Goal: Task Accomplishment & Management: Manage account settings

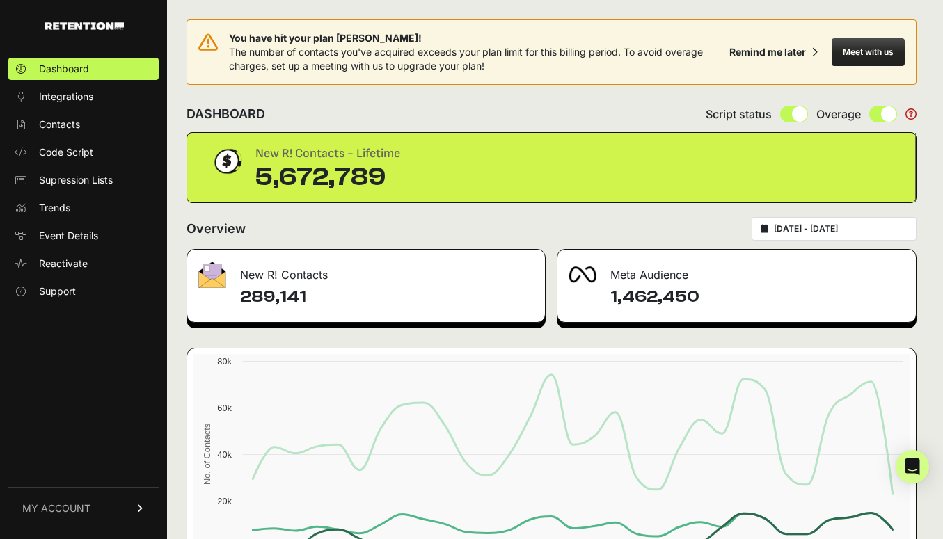
click at [81, 514] on span "MY ACCOUNT" at bounding box center [56, 509] width 68 height 14
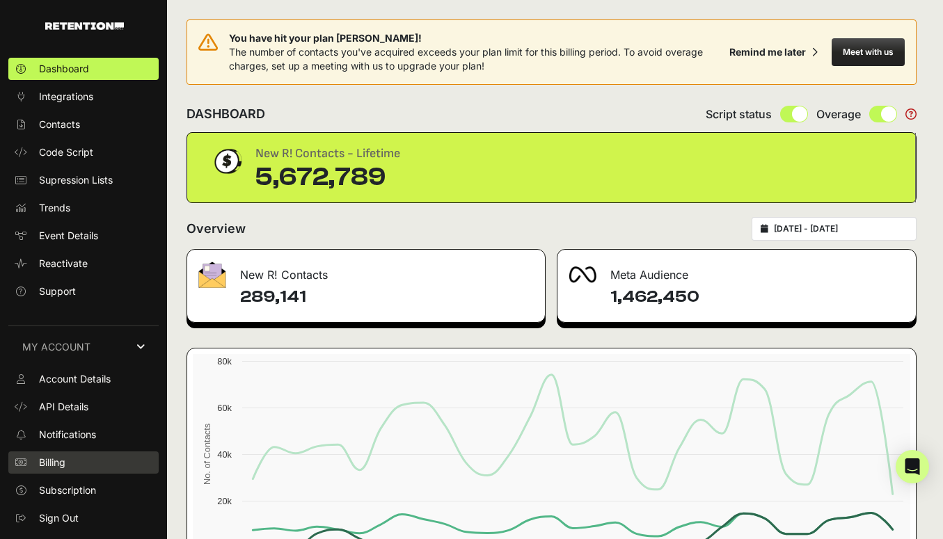
click at [54, 467] on span "Billing" at bounding box center [52, 463] width 26 height 14
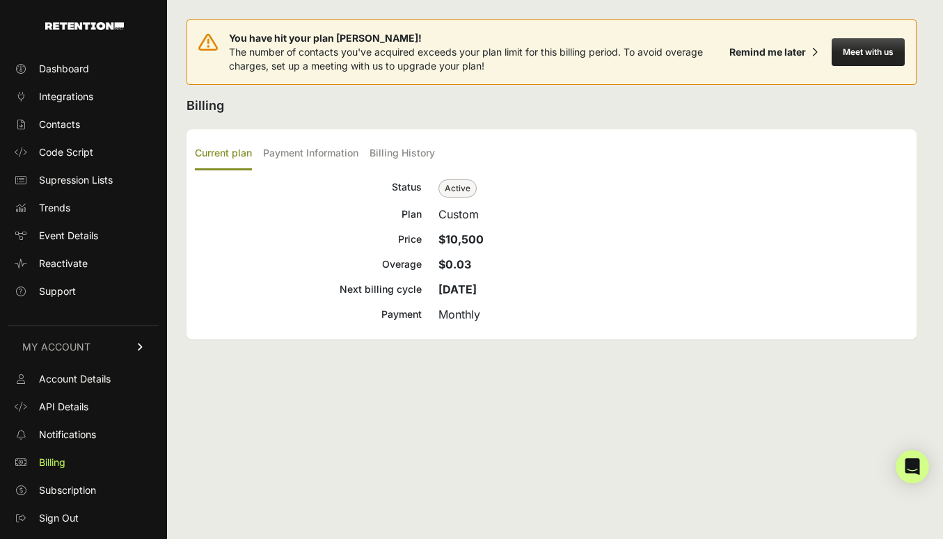
click at [468, 235] on strong "$10,500" at bounding box center [460, 239] width 45 height 14
copy strong "10,500"
click at [335, 148] on label "Payment Information" at bounding box center [310, 154] width 95 height 33
click at [0, 0] on input "Payment Information" at bounding box center [0, 0] width 0 height 0
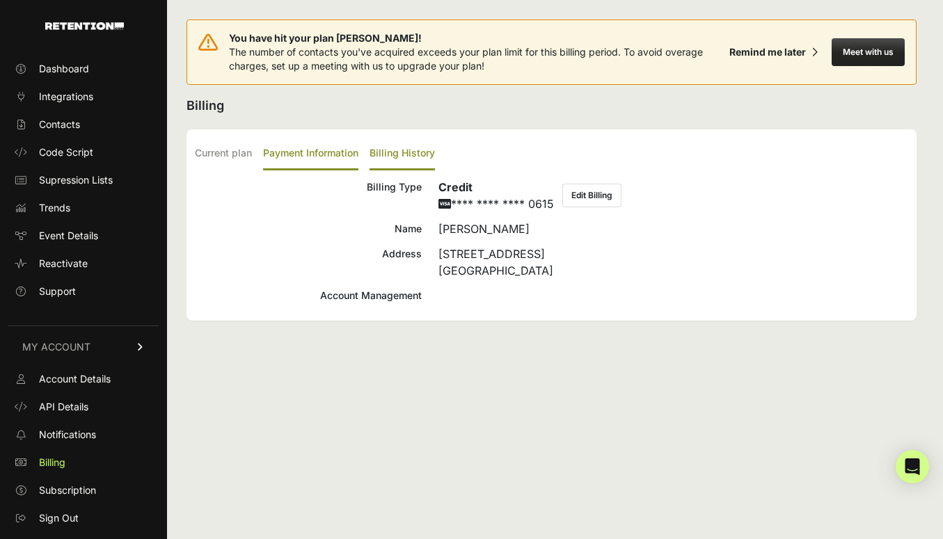
click at [402, 149] on label "Billing History" at bounding box center [402, 154] width 65 height 33
click at [0, 0] on input "Billing History" at bounding box center [0, 0] width 0 height 0
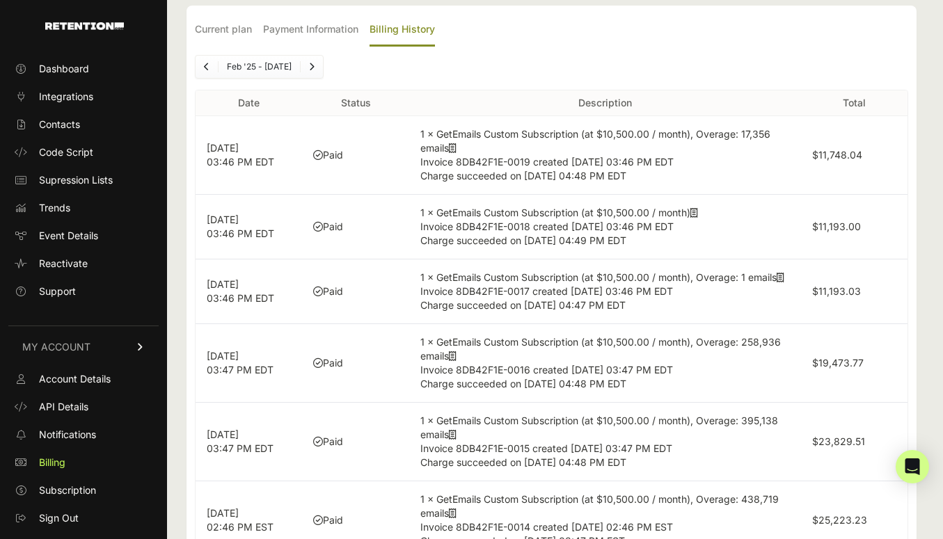
scroll to position [127, 0]
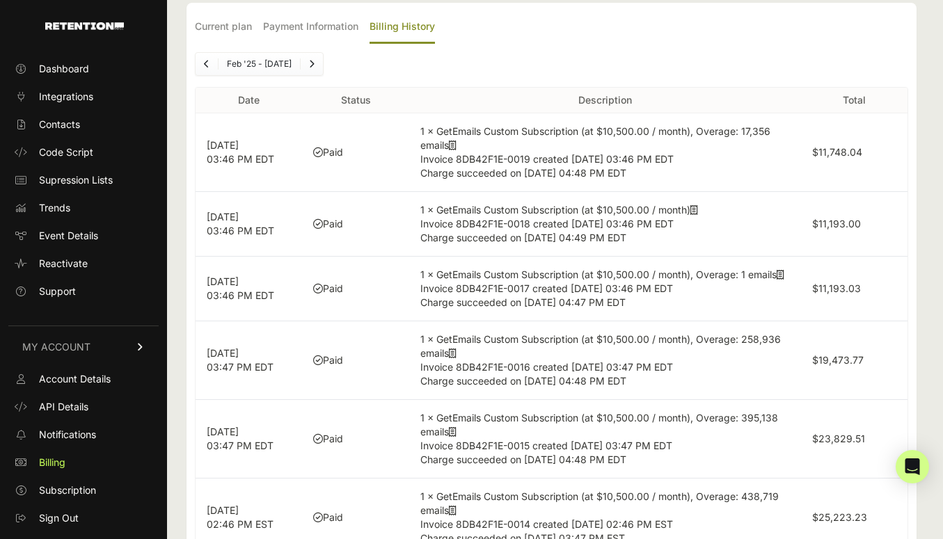
click at [457, 354] on icon at bounding box center [453, 354] width 8 height 10
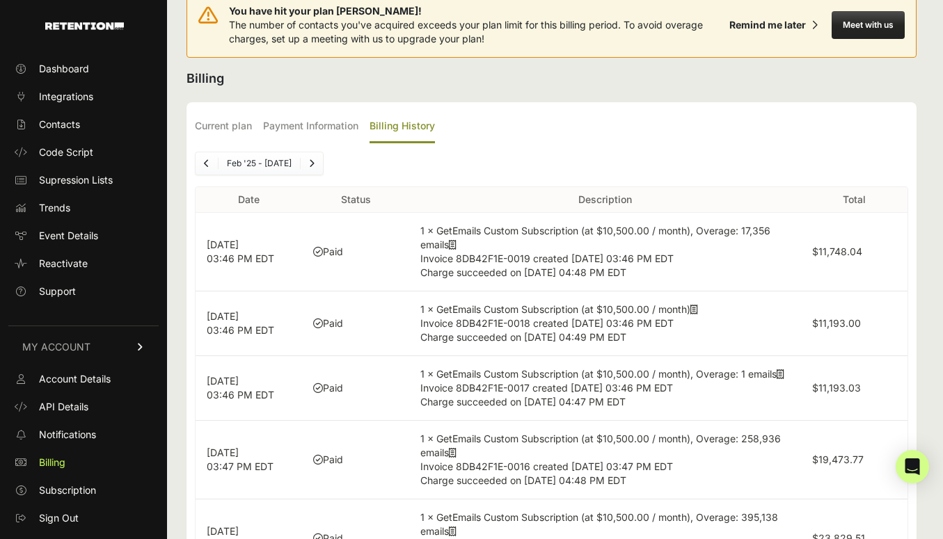
scroll to position [0, 0]
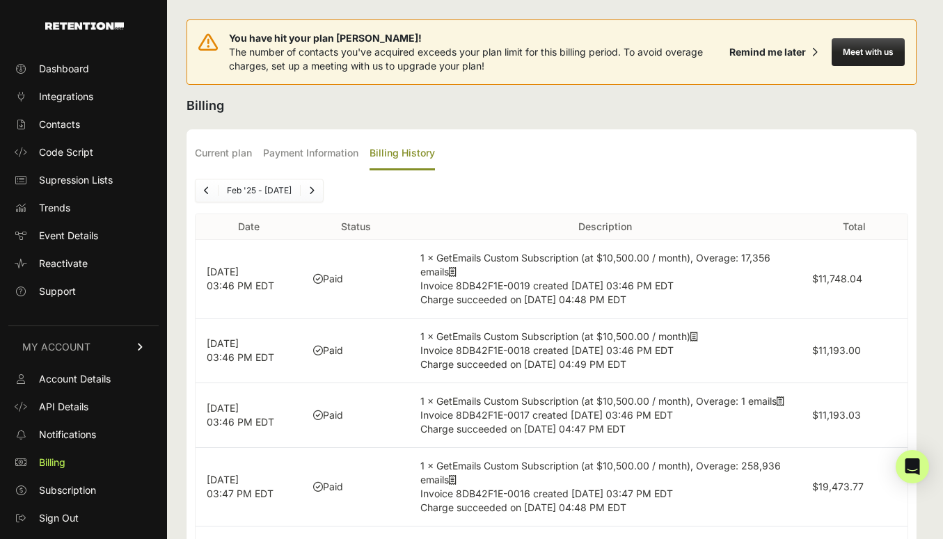
click at [315, 195] on span "Next" at bounding box center [312, 190] width 6 height 10
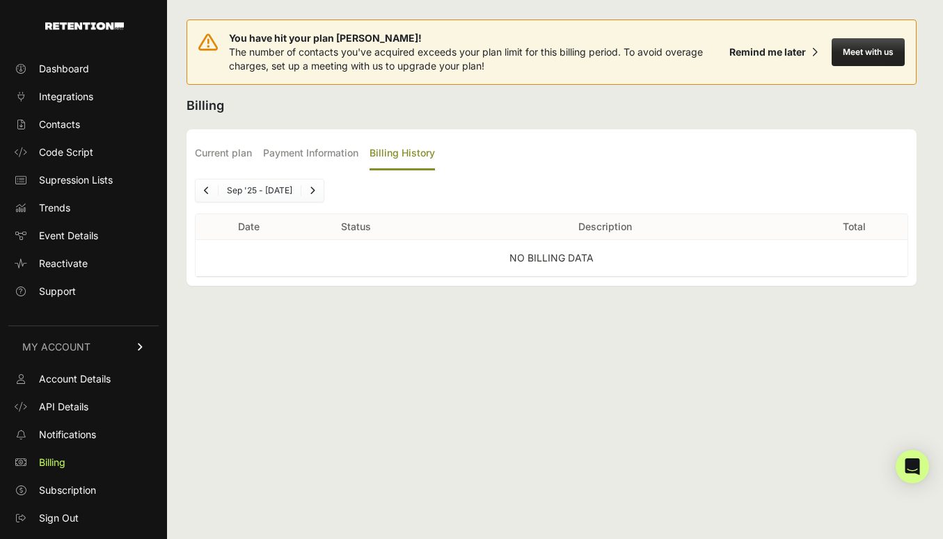
click at [207, 190] on icon "Previous" at bounding box center [207, 191] width 6 height 8
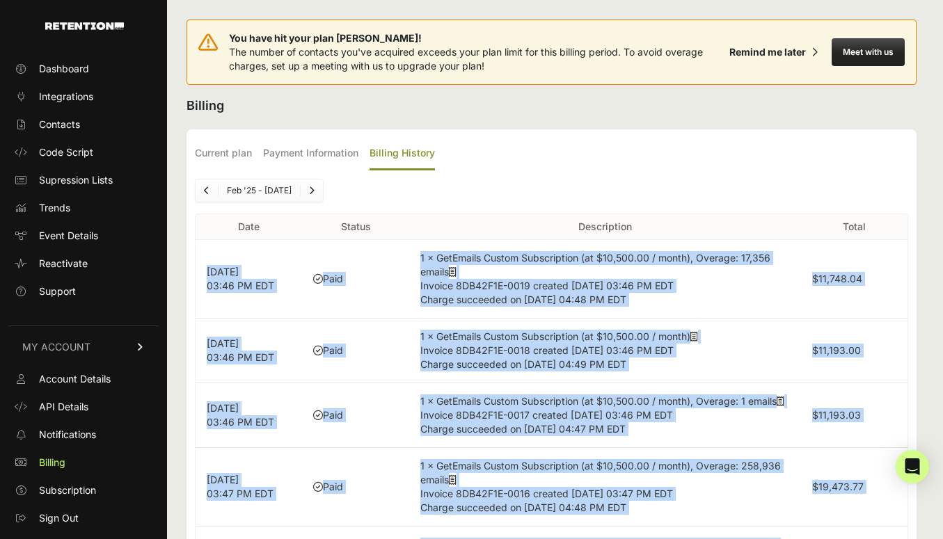
drag, startPoint x: 866, startPoint y: 466, endPoint x: 205, endPoint y: 274, distance: 688.3
click at [205, 274] on tbody "[DATE] 03:46 PM EDT Paid 1 × GetEmails Custom Subscription (at $10,500.00 / mon…" at bounding box center [552, 501] width 712 height 523
copy tbody "Lor 9, 4363 23:36 IP DOL Sita 9 × ConSectet Adipis Elitseddoeiu (te $60,906.13 …"
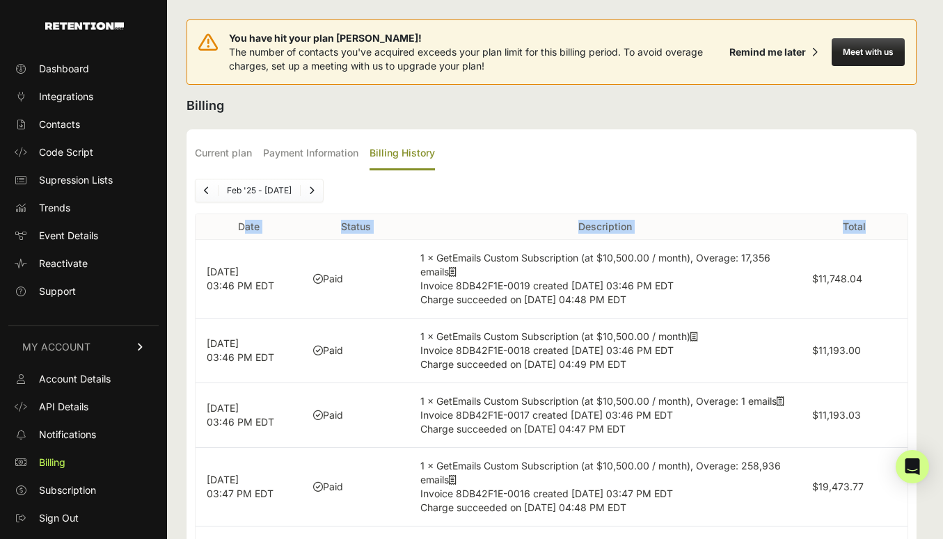
drag, startPoint x: 235, startPoint y: 228, endPoint x: 874, endPoint y: 228, distance: 638.9
click at [874, 228] on tr "Date Status Description Total" at bounding box center [552, 227] width 712 height 26
copy tr "Date Status Description Total"
